Goal: Find specific page/section: Find specific page/section

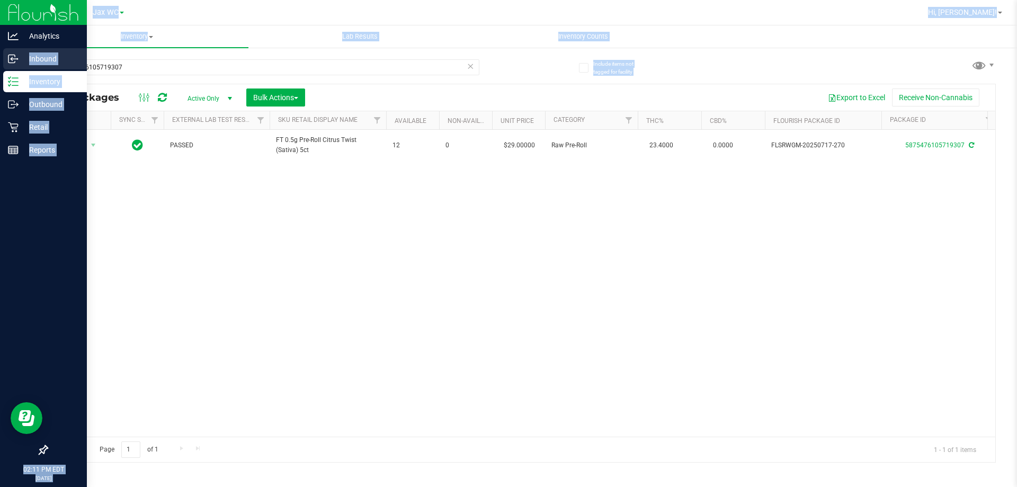
drag, startPoint x: 158, startPoint y: 76, endPoint x: 12, endPoint y: 55, distance: 147.7
click at [12, 55] on div "Analytics Inbound Inventory Outbound Retail Reports 02:11 PM EDT [DATE] 08/20 J…" at bounding box center [508, 243] width 1017 height 487
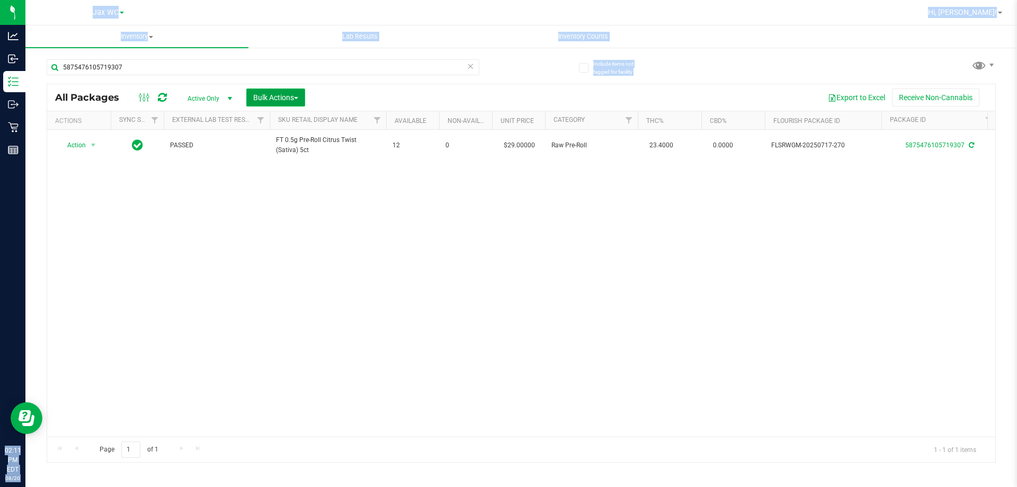
click at [260, 102] on button "Bulk Actions" at bounding box center [275, 97] width 59 height 18
click at [177, 77] on div "5875476105719307" at bounding box center [263, 71] width 433 height 24
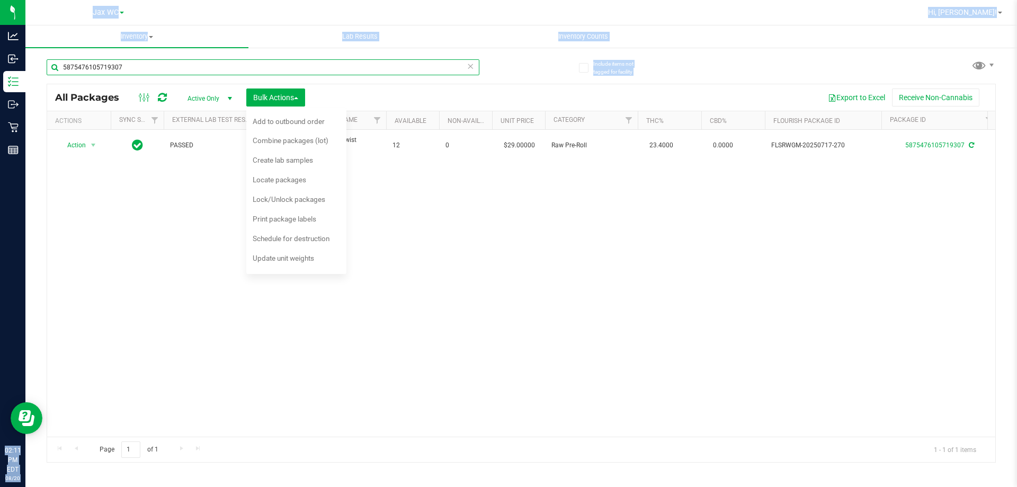
click at [172, 67] on input "5875476105719307" at bounding box center [263, 67] width 433 height 16
click at [171, 66] on input "5875476105719307" at bounding box center [263, 67] width 433 height 16
click at [176, 61] on input "5875476105719307" at bounding box center [263, 67] width 433 height 16
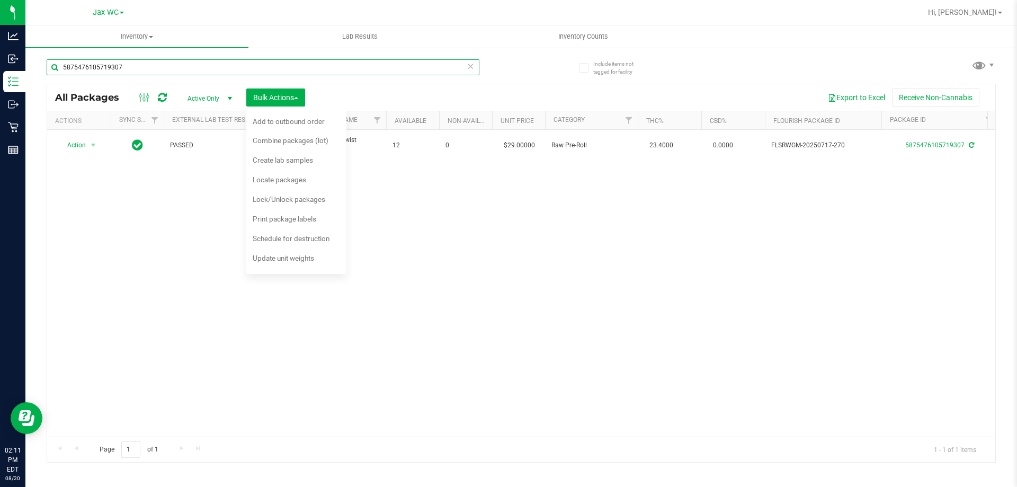
click at [176, 61] on input "5875476105719307" at bounding box center [263, 67] width 433 height 16
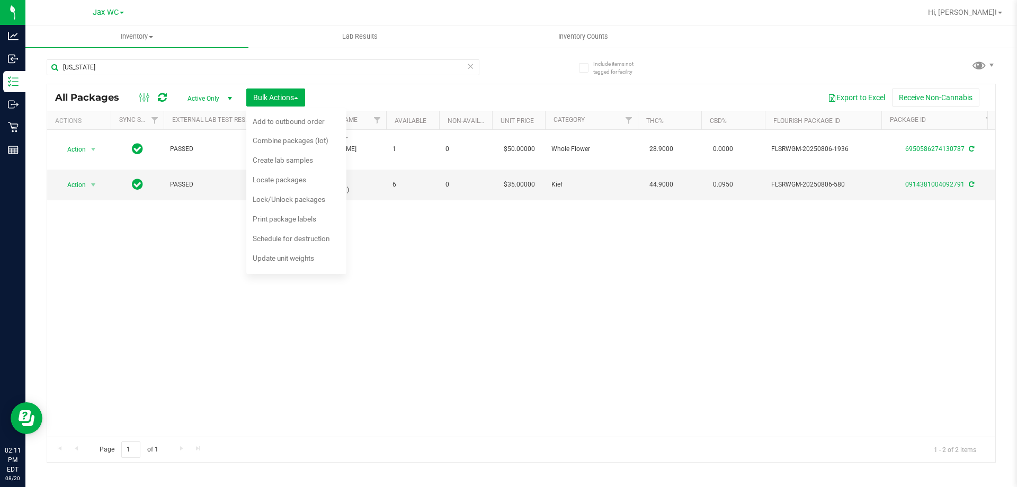
click at [455, 335] on div "Action Action Adjust qty Create package Edit attributes Global inventory Locate…" at bounding box center [521, 283] width 948 height 307
click at [456, 308] on div "Action Action Adjust qty Create package Edit attributes Global inventory Locate…" at bounding box center [521, 283] width 948 height 307
click at [474, 338] on div "Action Action Adjust qty Create package Edit attributes Global inventory Locate…" at bounding box center [521, 283] width 948 height 307
click at [474, 335] on div "Action Action Adjust qty Create package Edit attributes Global inventory Locate…" at bounding box center [521, 283] width 948 height 307
drag, startPoint x: 474, startPoint y: 335, endPoint x: 415, endPoint y: 211, distance: 137.0
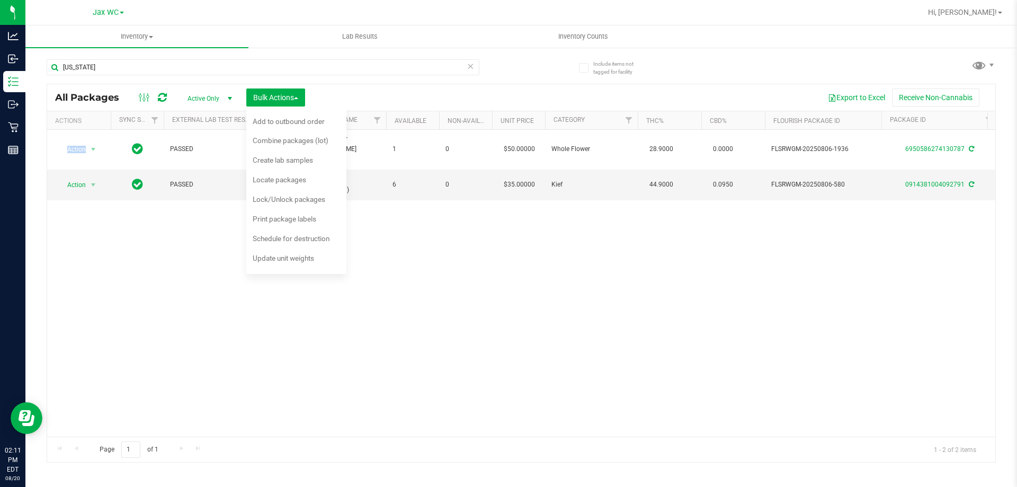
click at [471, 326] on div "Action Action Adjust qty Create package Edit attributes Global inventory Locate…" at bounding box center [521, 283] width 948 height 307
click at [127, 74] on input "georgia" at bounding box center [263, 67] width 433 height 16
click at [136, 70] on input "georgia" at bounding box center [263, 67] width 433 height 16
click at [298, 97] on span "button" at bounding box center [296, 98] width 4 height 2
drag, startPoint x: 269, startPoint y: 320, endPoint x: 145, endPoint y: 20, distance: 324.7
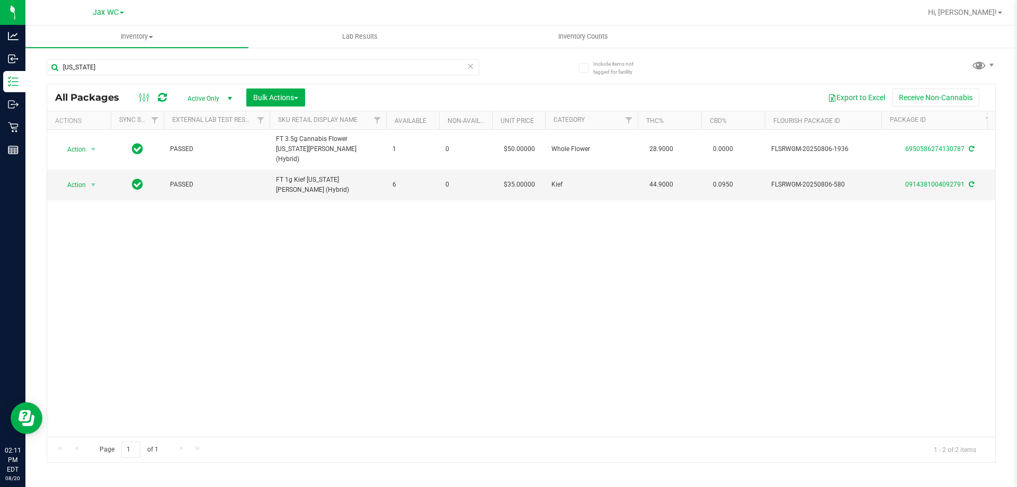
click at [271, 316] on div "Action Action Adjust qty Create package Edit attributes Global inventory Locate…" at bounding box center [521, 283] width 948 height 307
drag, startPoint x: 111, startPoint y: 76, endPoint x: 47, endPoint y: 65, distance: 65.1
click at [47, 65] on div "georgia" at bounding box center [263, 71] width 433 height 24
click at [124, 73] on input "georgia" at bounding box center [263, 67] width 433 height 16
type input "g"
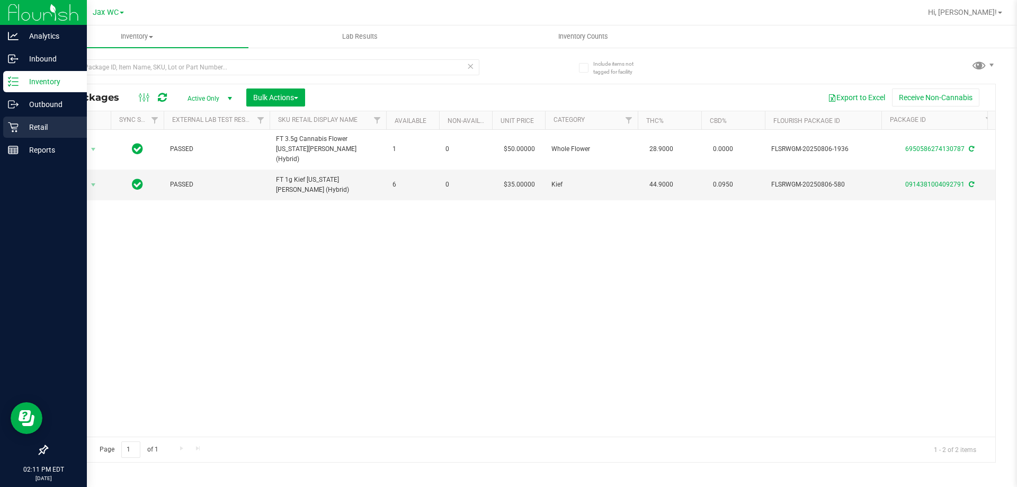
click at [48, 126] on p "Retail" at bounding box center [51, 127] width 64 height 13
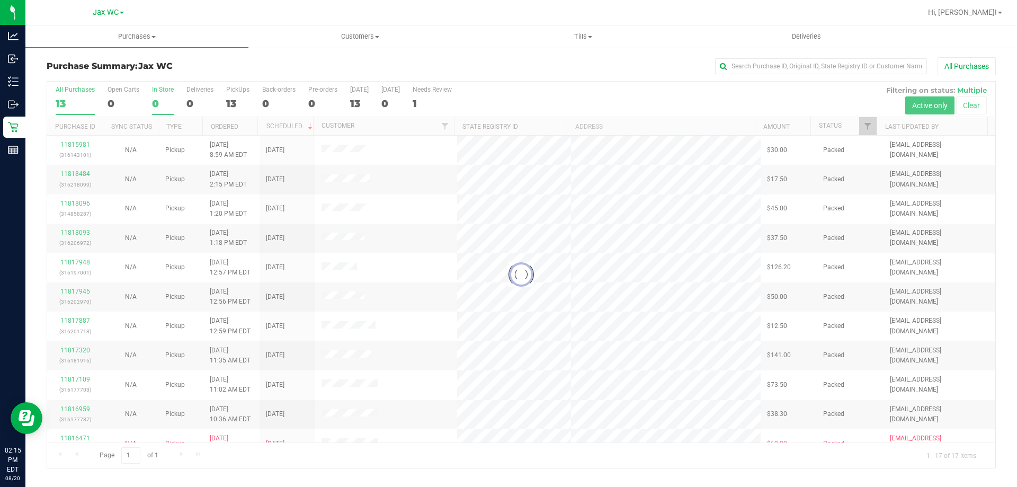
click at [157, 105] on div at bounding box center [521, 275] width 948 height 386
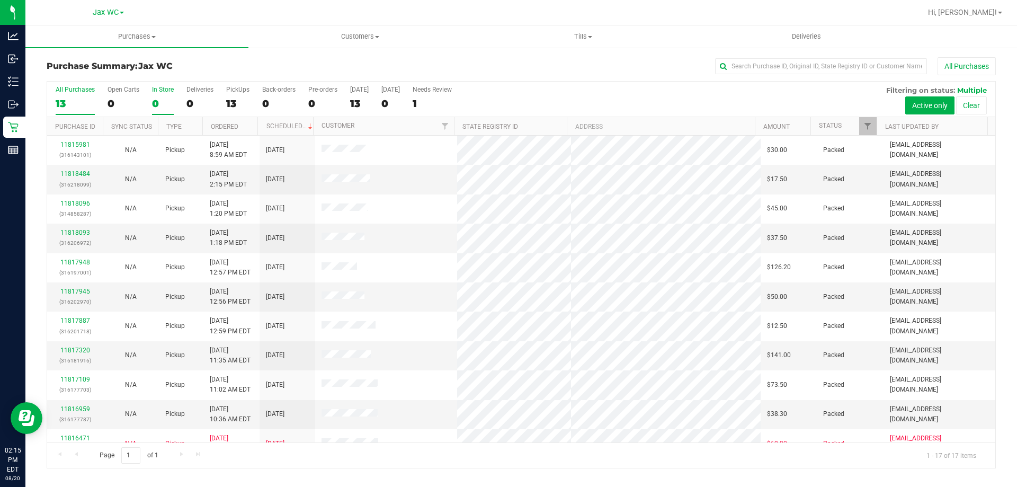
click at [156, 105] on div "0" at bounding box center [163, 103] width 22 height 12
click at [0, 0] on input "In Store 0" at bounding box center [0, 0] width 0 height 0
